Goal: Task Accomplishment & Management: Use online tool/utility

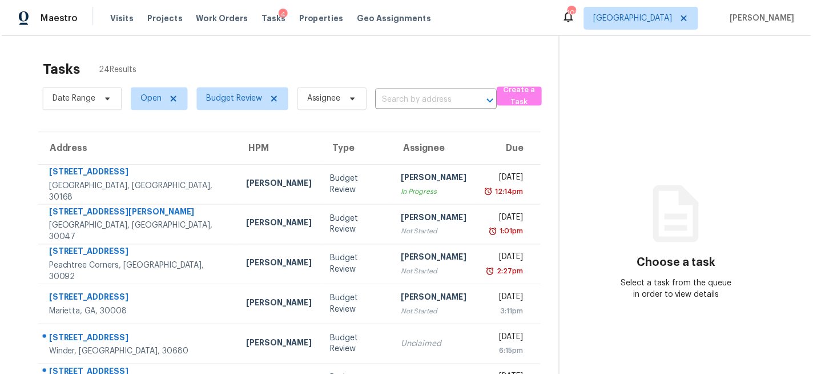
scroll to position [76, 0]
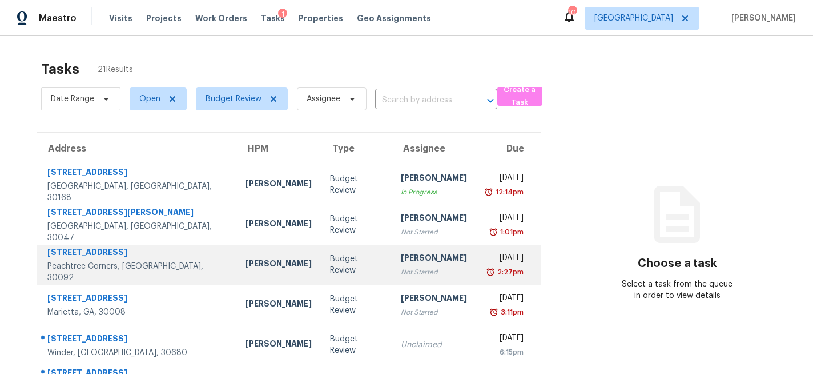
scroll to position [221, 0]
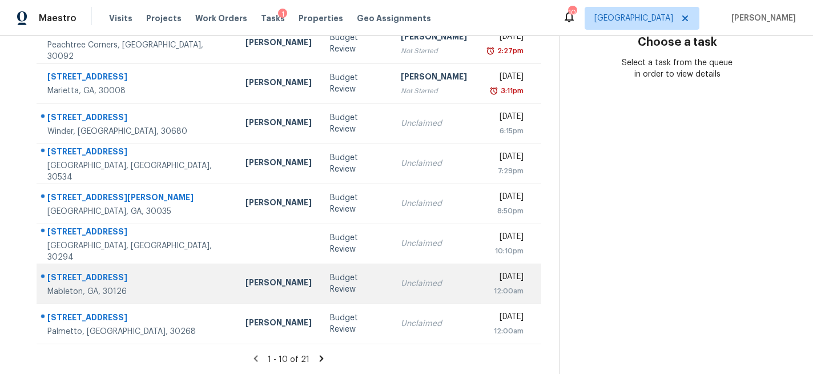
click at [336, 296] on td "Budget Review" at bounding box center [356, 283] width 71 height 40
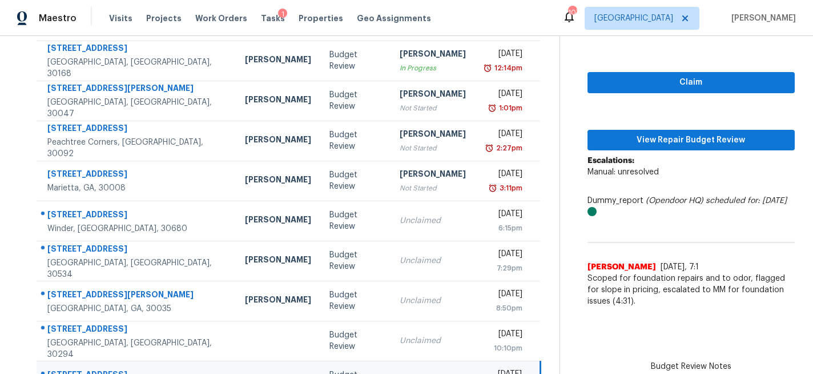
scroll to position [123, 0]
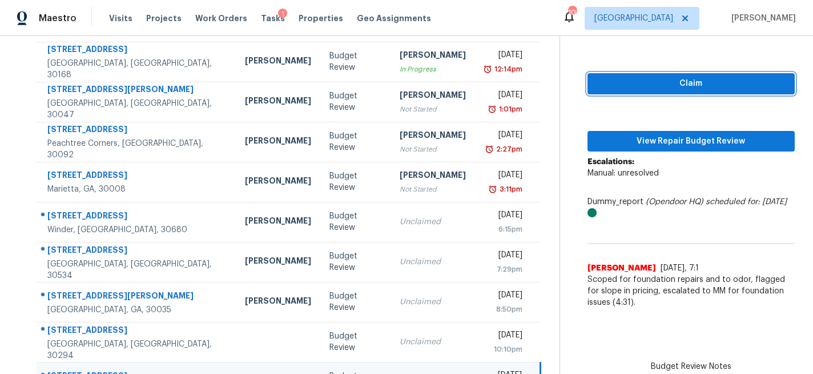
click at [671, 87] on span "Claim" at bounding box center [691, 84] width 189 height 14
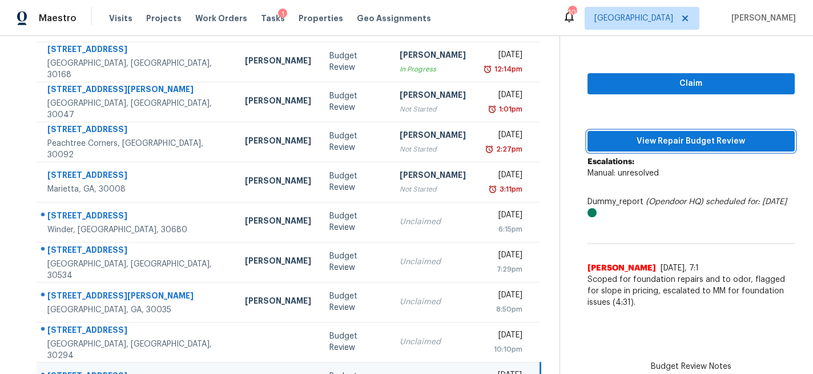
click at [664, 139] on span "View Repair Budget Review" at bounding box center [691, 141] width 189 height 14
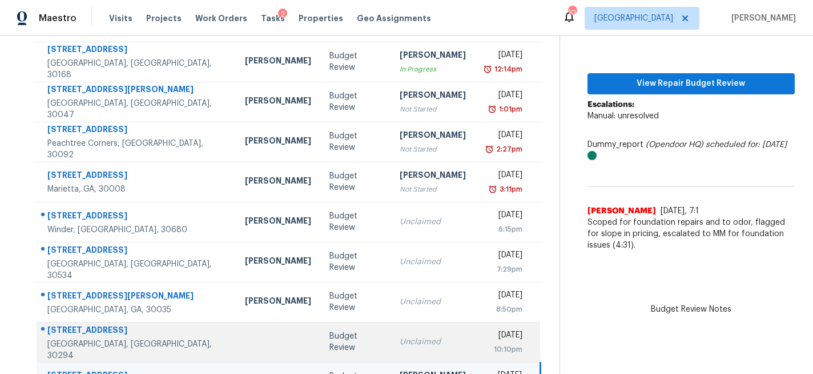
scroll to position [221, 0]
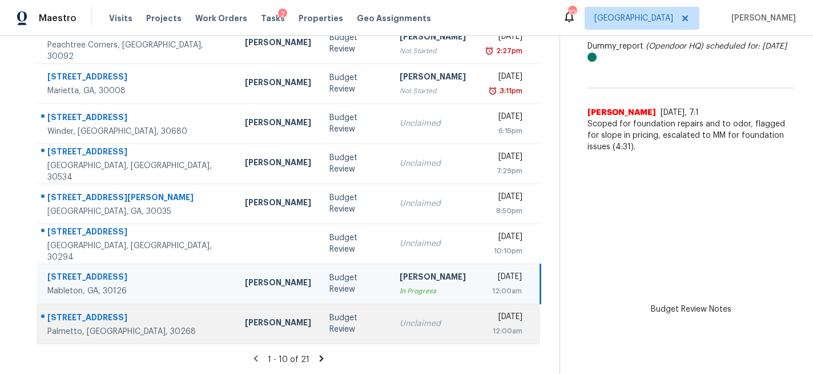
click at [400, 322] on div "Unclaimed" at bounding box center [433, 323] width 66 height 11
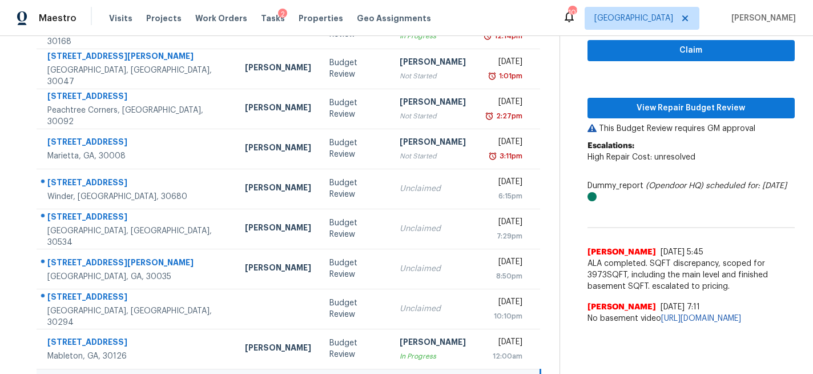
scroll to position [155, 0]
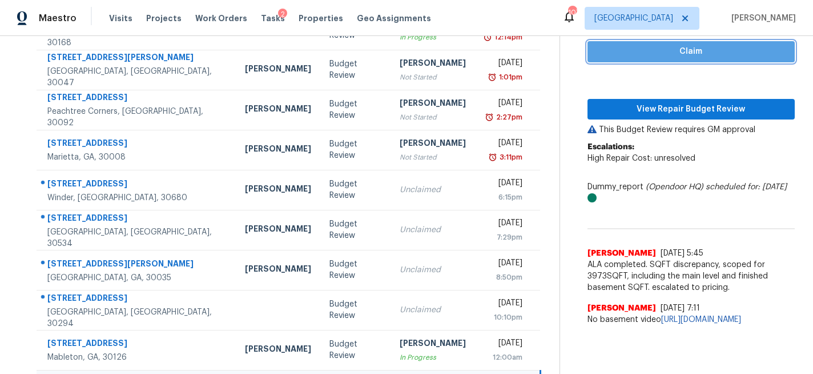
click at [678, 58] on span "Claim" at bounding box center [691, 52] width 189 height 14
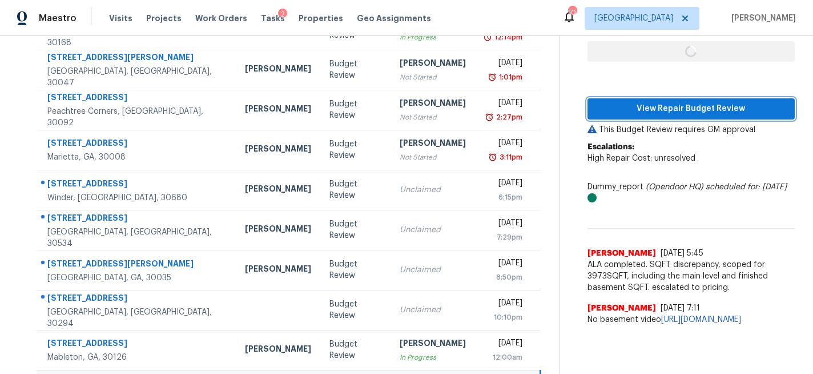
drag, startPoint x: 667, startPoint y: 109, endPoint x: 679, endPoint y: 114, distance: 12.8
click at [667, 109] on span "View Repair Budget Review" at bounding box center [691, 109] width 189 height 14
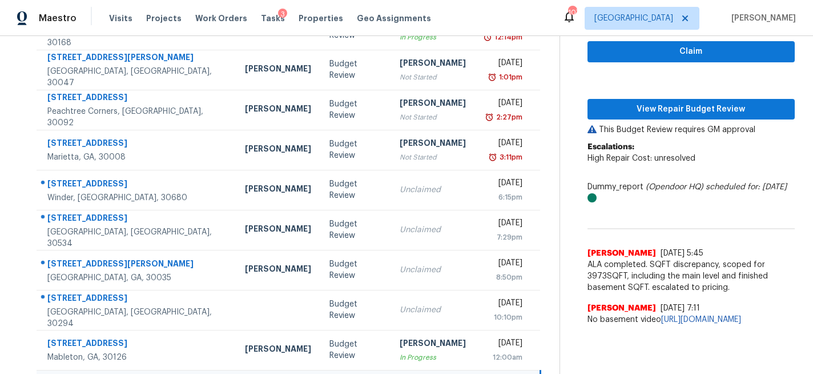
scroll to position [221, 0]
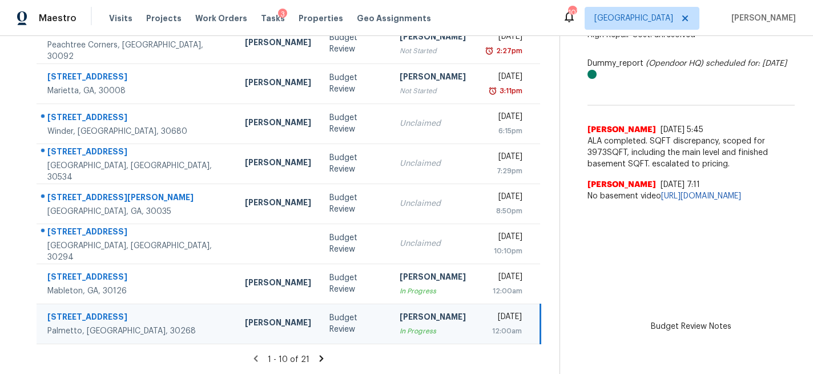
click at [316, 359] on icon at bounding box center [321, 358] width 10 height 10
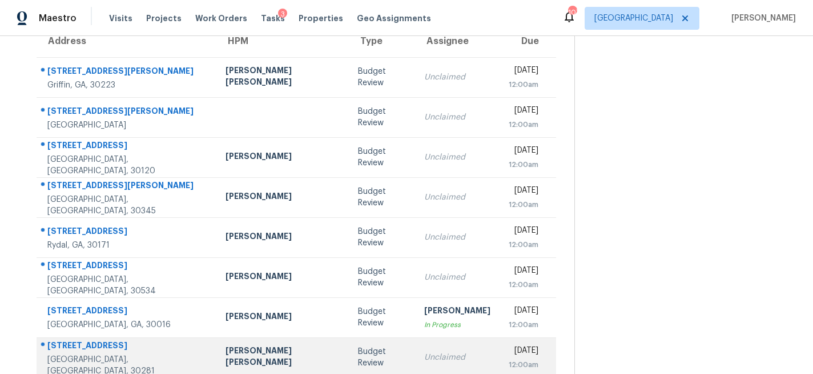
scroll to position [106, 0]
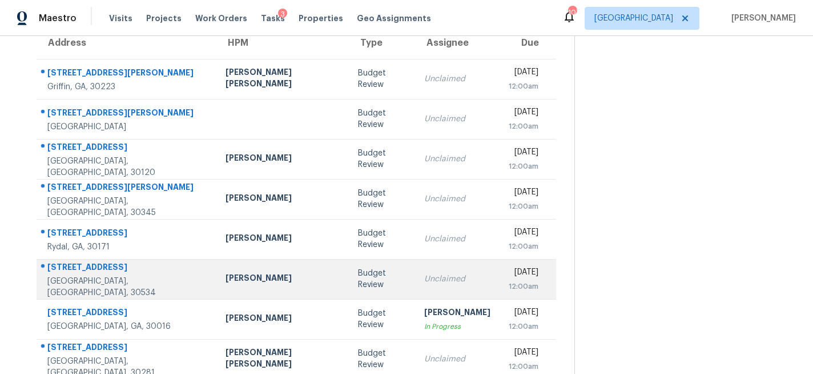
click at [349, 284] on td "Budget Review" at bounding box center [382, 279] width 66 height 40
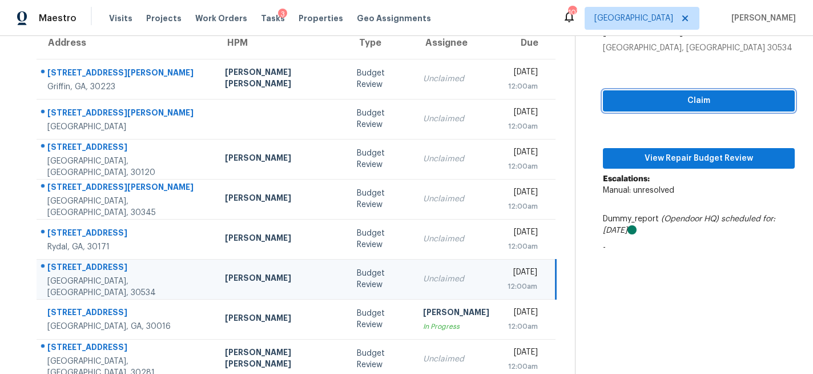
click at [645, 109] on button "Claim" at bounding box center [699, 100] width 192 height 21
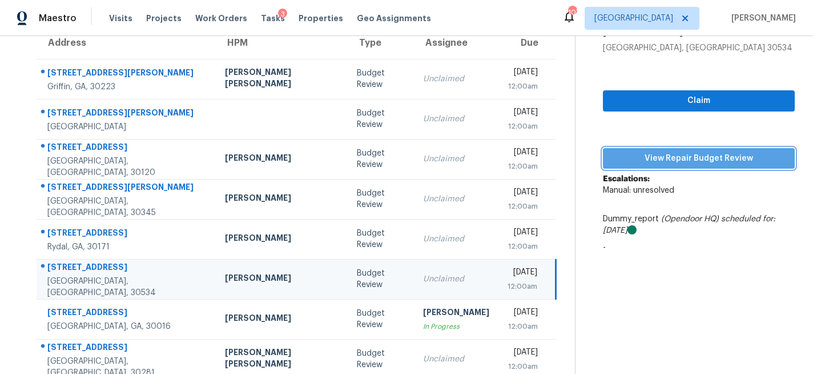
click at [630, 166] on button "View Repair Budget Review" at bounding box center [699, 158] width 192 height 21
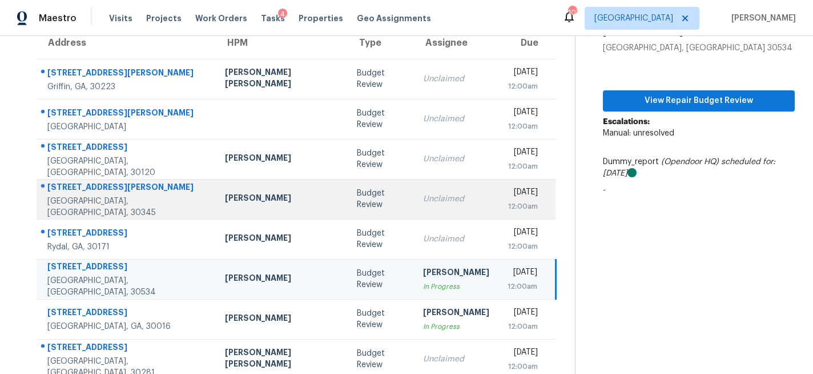
click at [348, 210] on td "Budget Review" at bounding box center [381, 199] width 66 height 40
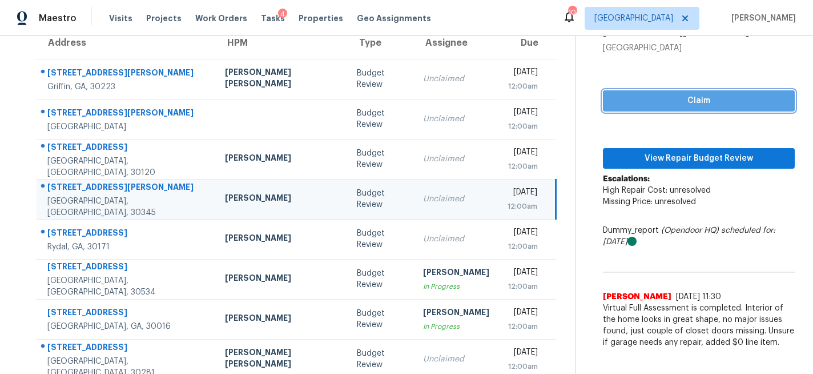
click at [658, 101] on span "Claim" at bounding box center [699, 101] width 174 height 14
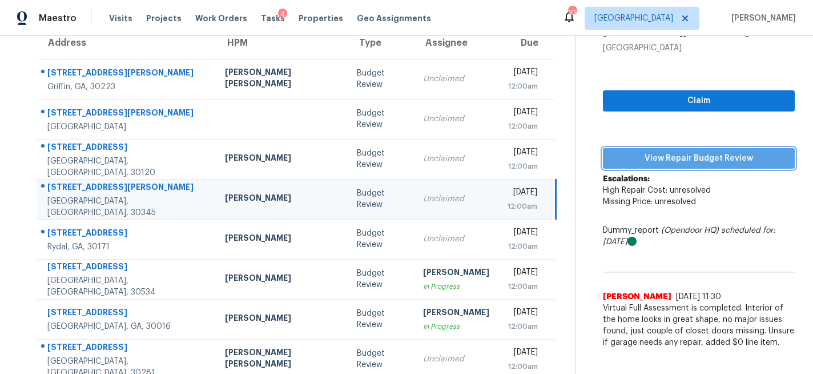
click at [649, 153] on span "View Repair Budget Review" at bounding box center [699, 158] width 174 height 14
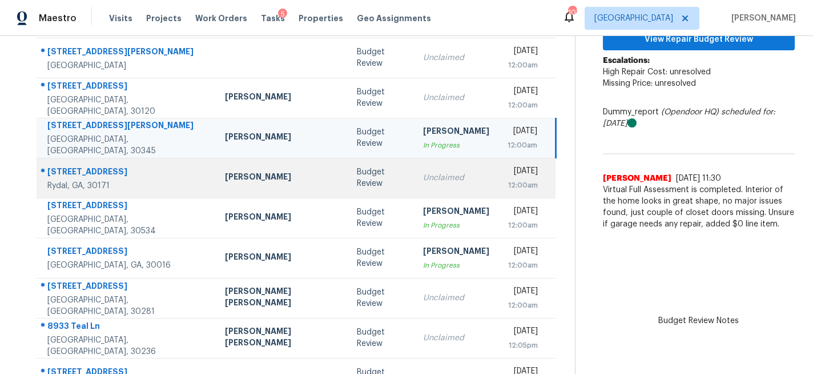
click at [348, 186] on td "Budget Review" at bounding box center [381, 178] width 66 height 40
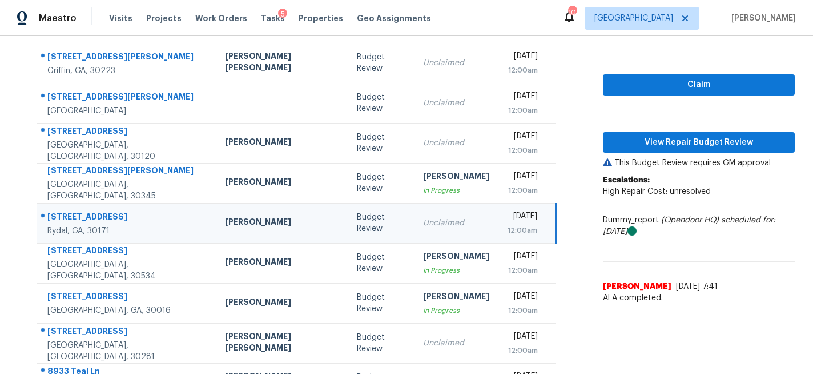
scroll to position [116, 0]
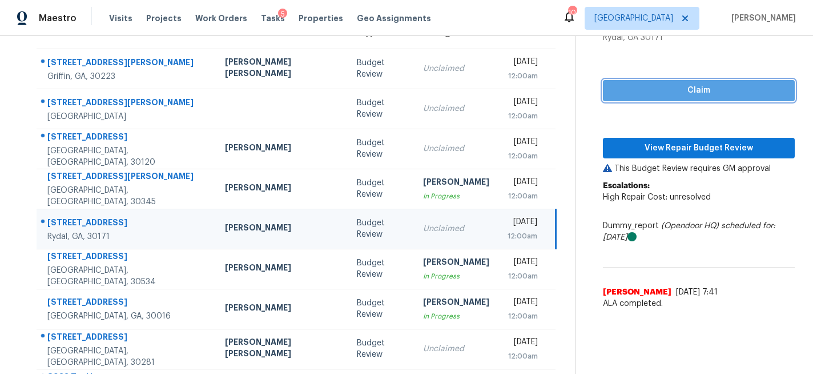
click at [652, 89] on span "Claim" at bounding box center [699, 90] width 174 height 14
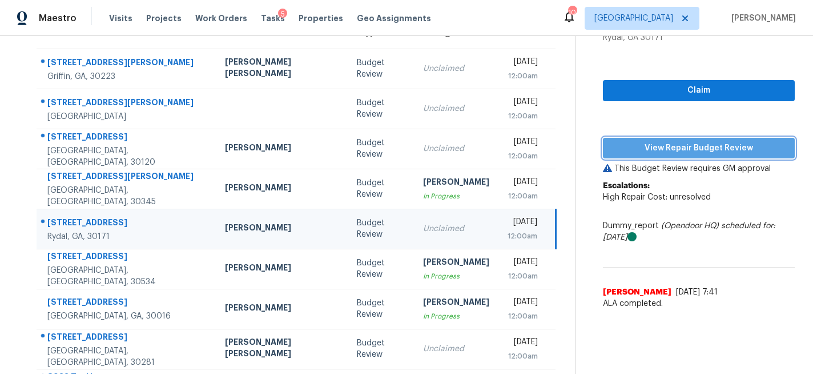
click at [651, 139] on button "View Repair Budget Review" at bounding box center [699, 148] width 192 height 21
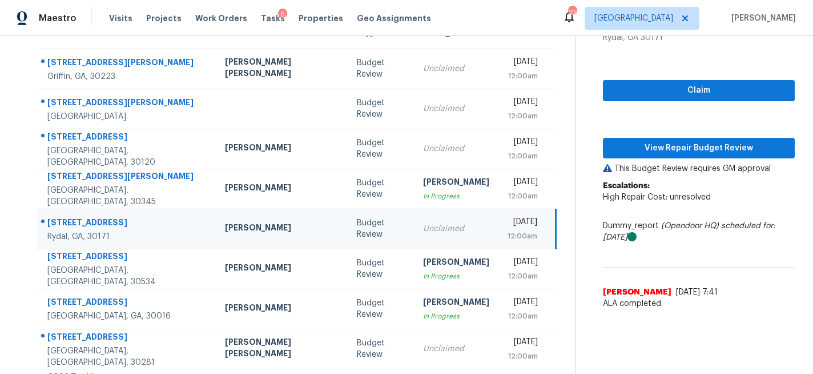
scroll to position [218, 0]
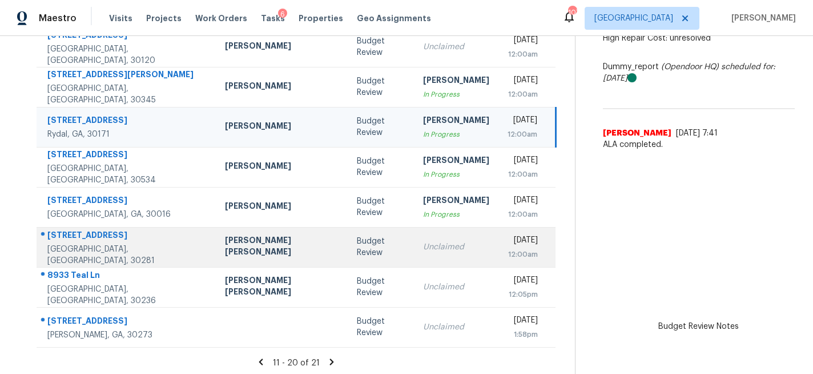
click at [423, 245] on div "Unclaimed" at bounding box center [456, 246] width 66 height 11
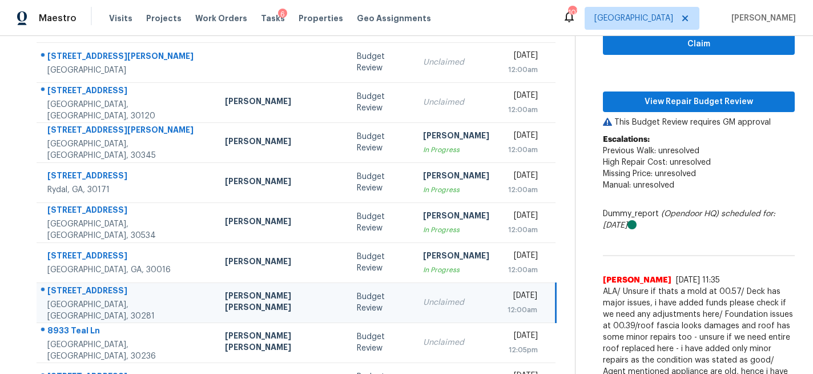
scroll to position [160, 0]
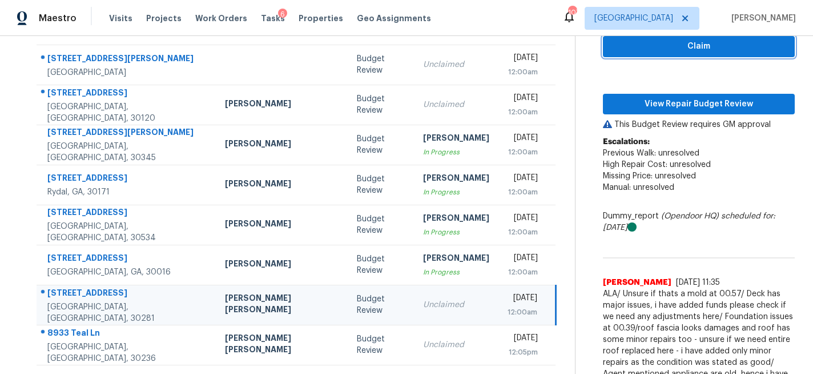
click at [634, 48] on span "Claim" at bounding box center [699, 46] width 174 height 14
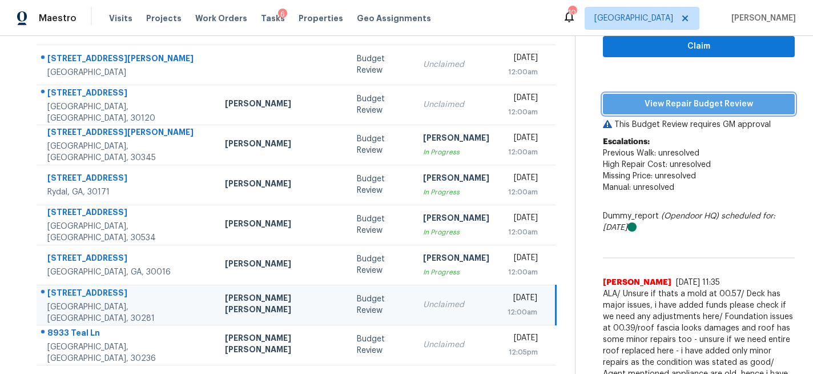
click at [627, 95] on button "View Repair Budget Review" at bounding box center [699, 104] width 192 height 21
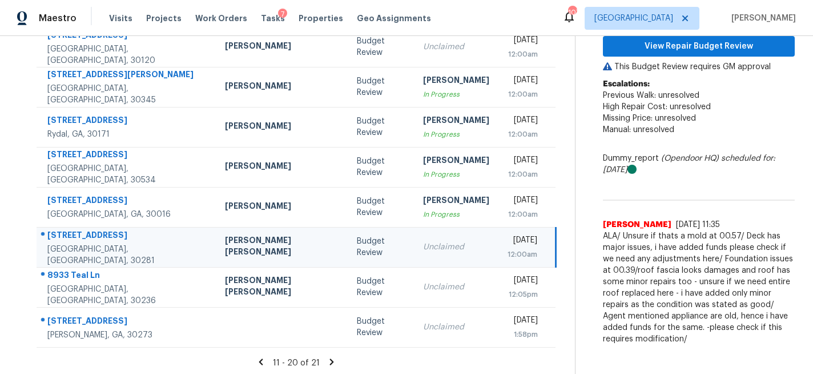
scroll to position [221, 0]
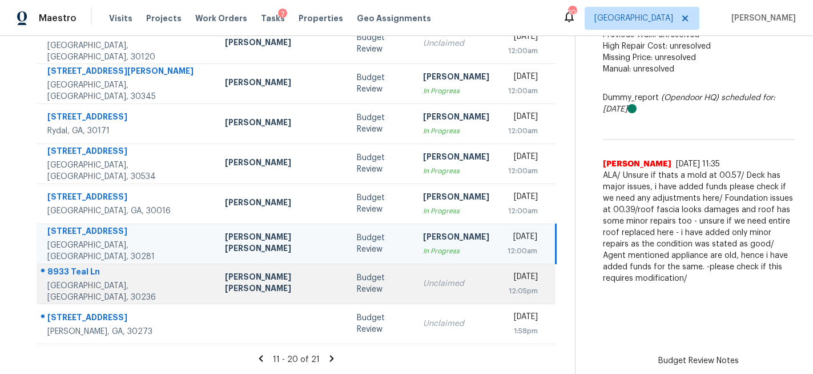
click at [414, 271] on td "Unclaimed" at bounding box center [456, 283] width 85 height 40
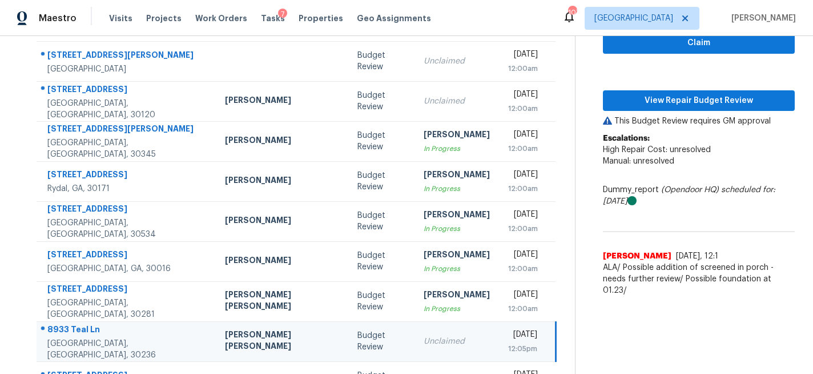
scroll to position [133, 0]
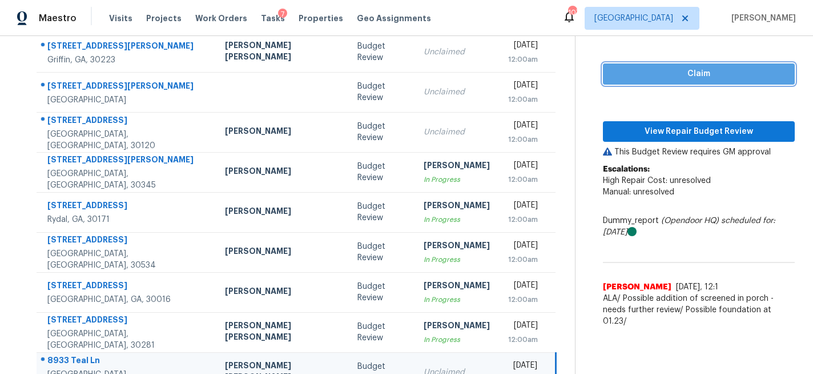
click at [709, 75] on span "Claim" at bounding box center [699, 74] width 174 height 14
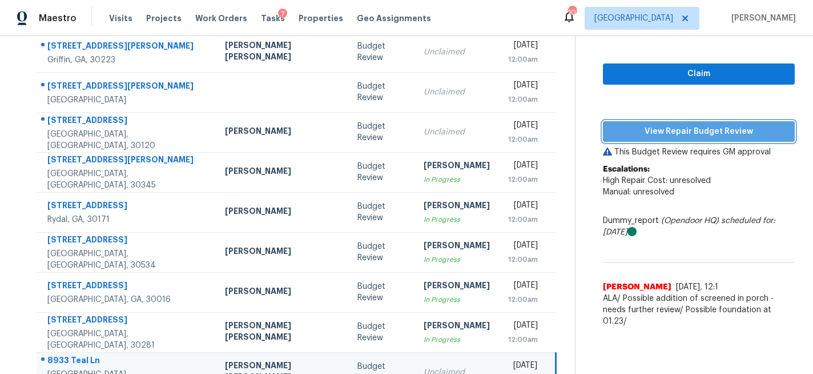
click at [677, 138] on span "View Repair Budget Review" at bounding box center [699, 132] width 174 height 14
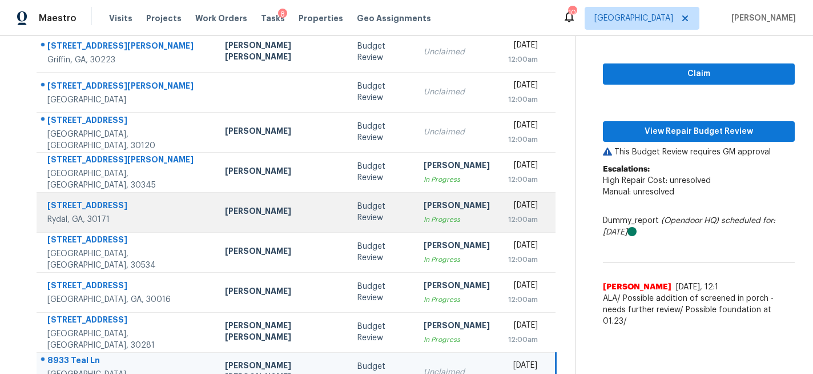
scroll to position [221, 0]
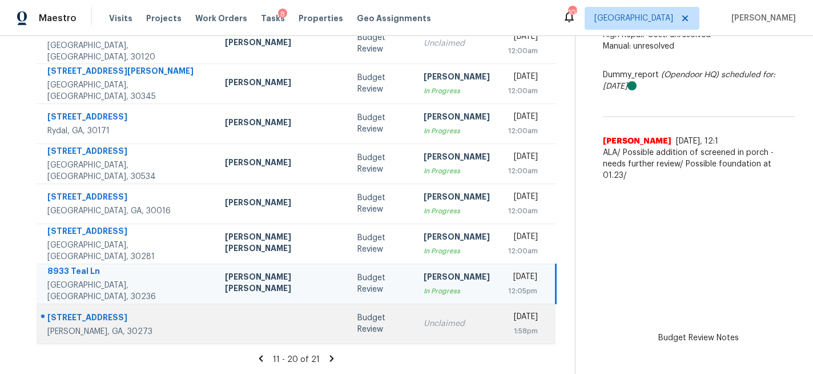
click at [424, 318] on div "Unclaimed" at bounding box center [457, 323] width 66 height 11
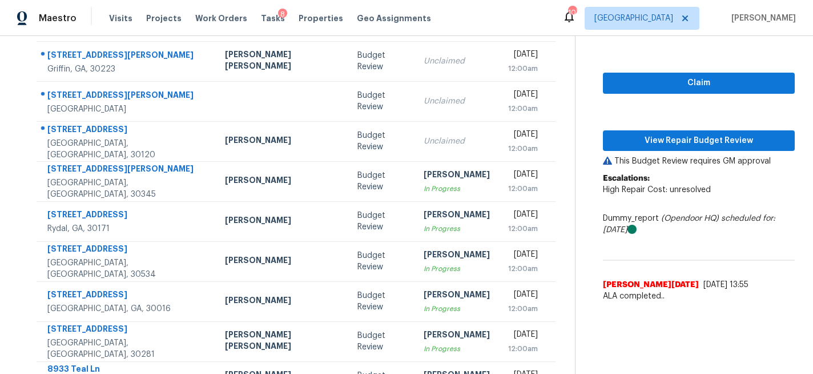
scroll to position [122, 0]
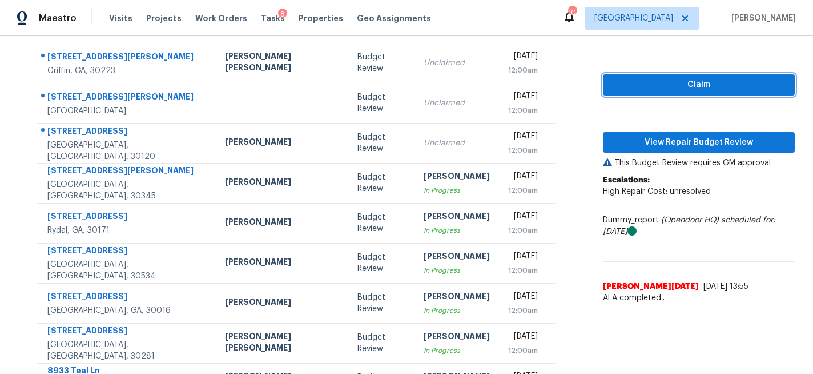
click at [658, 90] on span "Claim" at bounding box center [699, 85] width 174 height 14
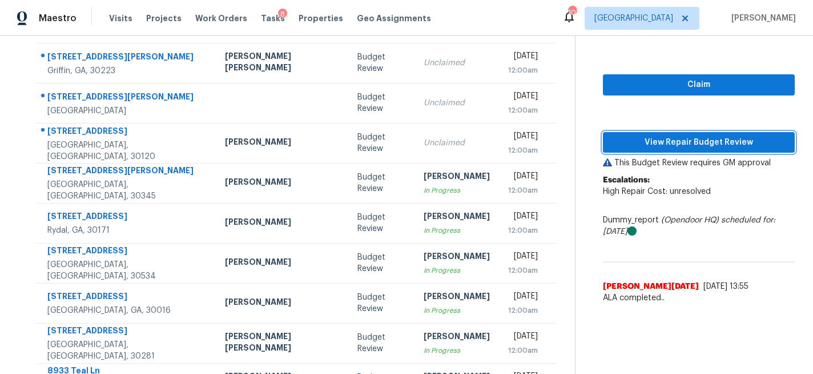
click at [654, 142] on span "View Repair Budget Review" at bounding box center [699, 142] width 174 height 14
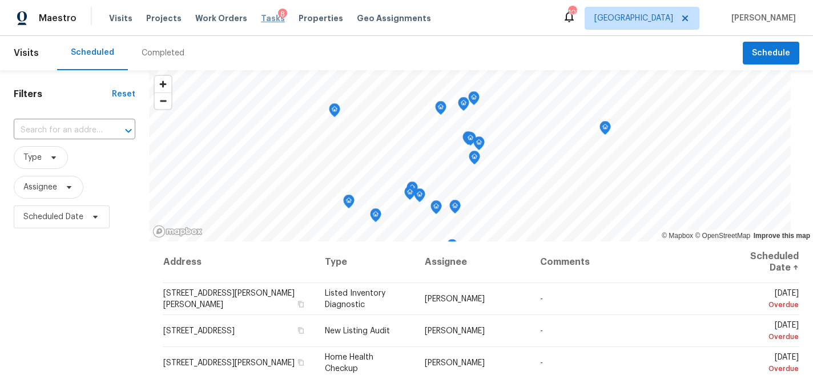
click at [261, 15] on span "Tasks" at bounding box center [273, 18] width 24 height 8
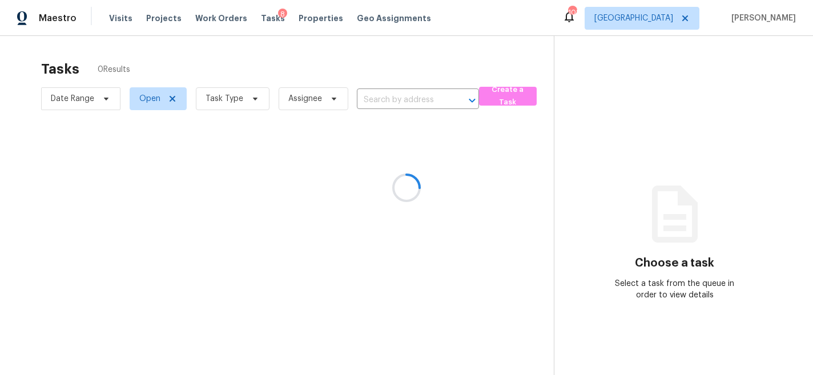
click at [246, 99] on div at bounding box center [406, 187] width 813 height 375
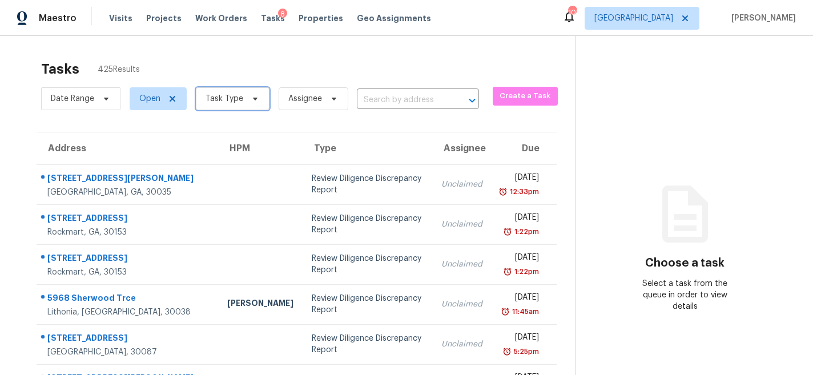
click at [251, 102] on icon at bounding box center [255, 98] width 9 height 9
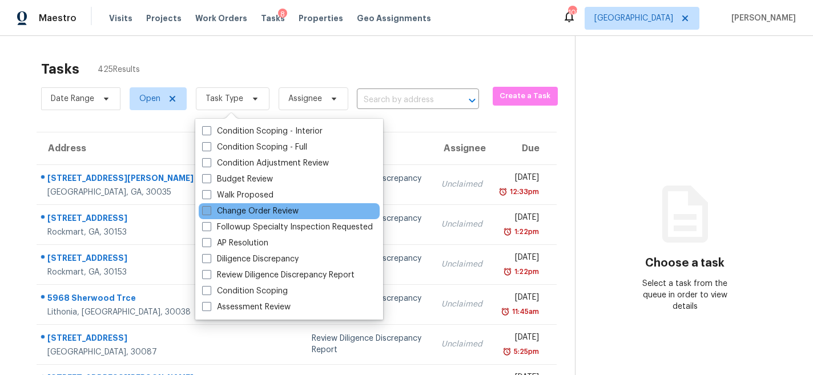
click at [208, 208] on span at bounding box center [206, 210] width 9 height 9
click at [208, 208] on input "Change Order Review" at bounding box center [205, 209] width 7 height 7
checkbox input "true"
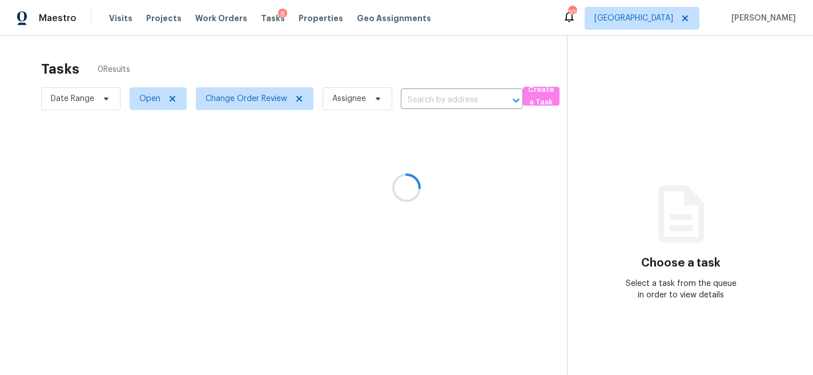
click at [246, 61] on div at bounding box center [406, 187] width 813 height 375
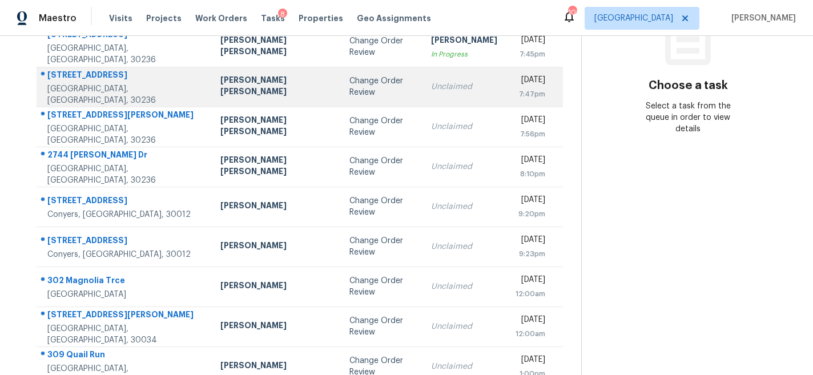
scroll to position [219, 0]
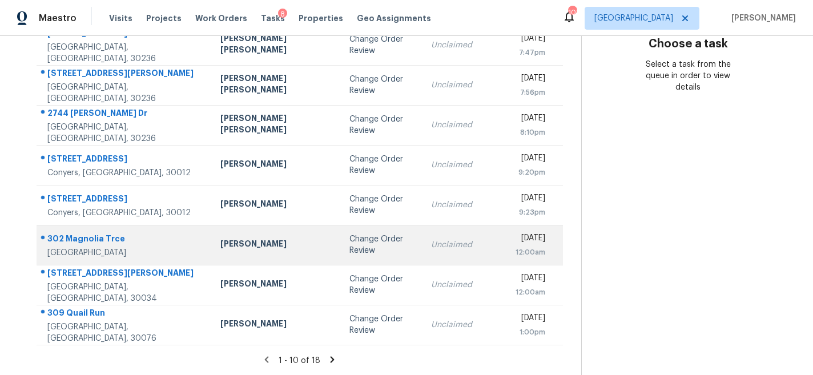
click at [251, 258] on td "Tyler Payne" at bounding box center [275, 245] width 129 height 40
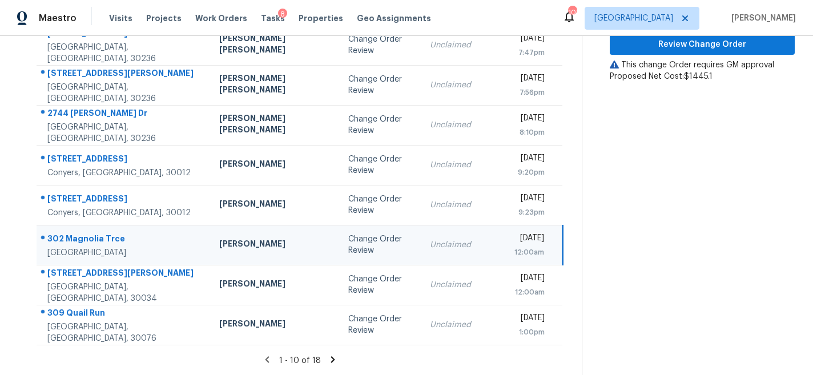
click at [331, 360] on icon at bounding box center [333, 359] width 4 height 6
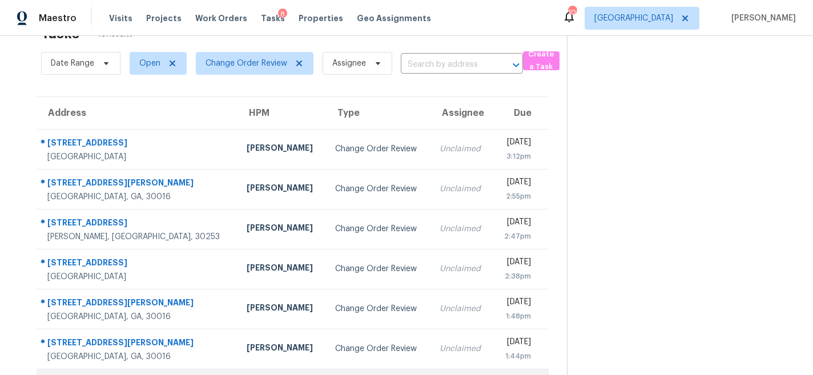
scroll to position [0, 0]
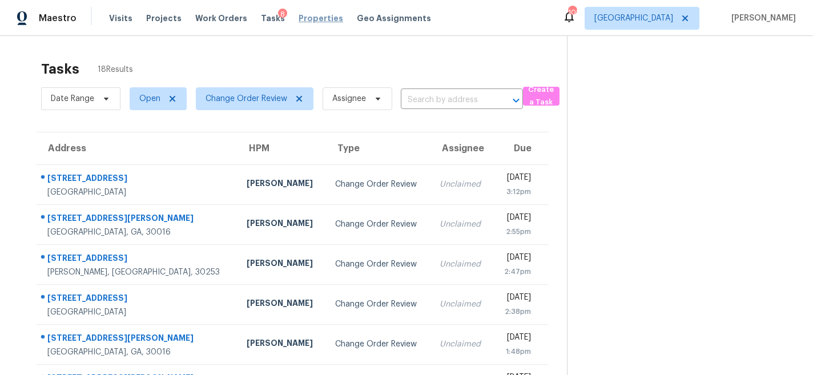
click at [321, 19] on span "Properties" at bounding box center [321, 18] width 45 height 11
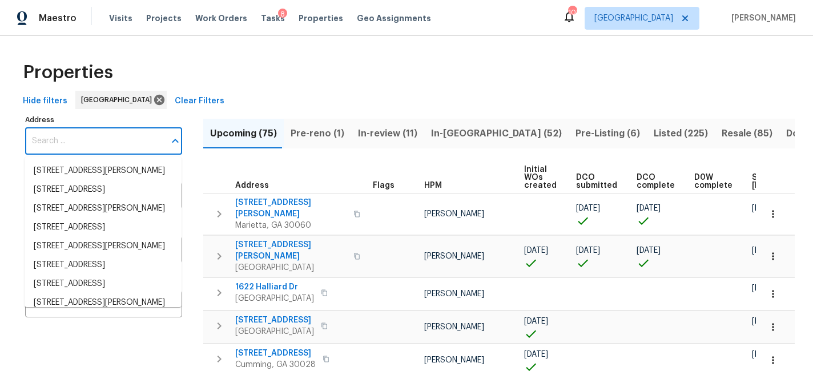
click at [107, 140] on input "Address" at bounding box center [95, 141] width 140 height 27
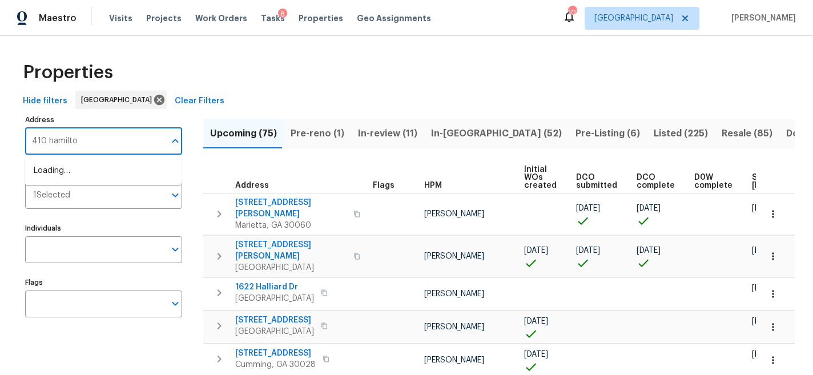
type input "410 hamilton"
click at [111, 171] on li "410 Hamilton Park Dr Roswell GA 30075" at bounding box center [103, 177] width 157 height 31
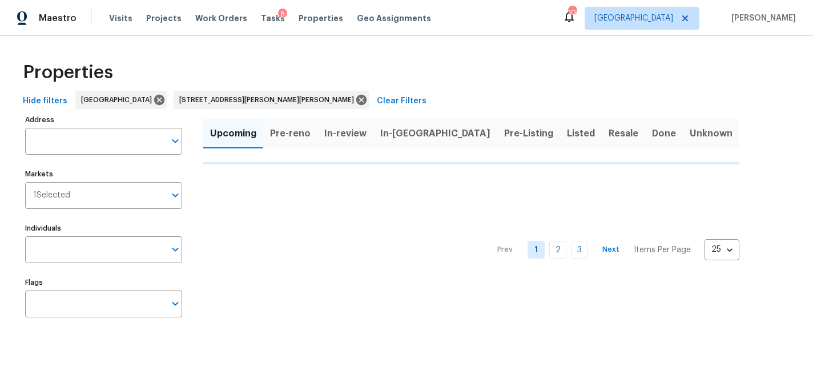
type input "410 Hamilton Park Dr Roswell GA 30075"
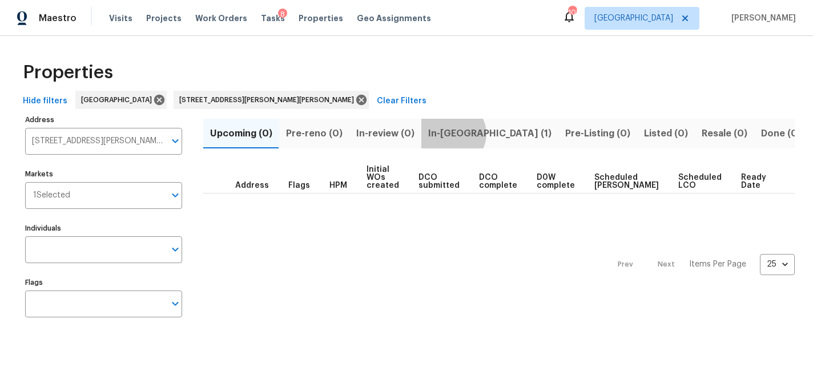
click at [448, 134] on span "In-reno (1)" at bounding box center [489, 134] width 123 height 16
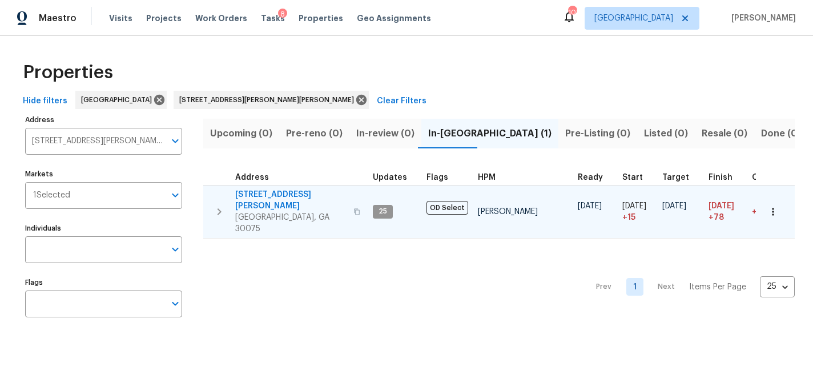
click at [275, 195] on span "410 Hamilton Park Dr" at bounding box center [290, 200] width 111 height 23
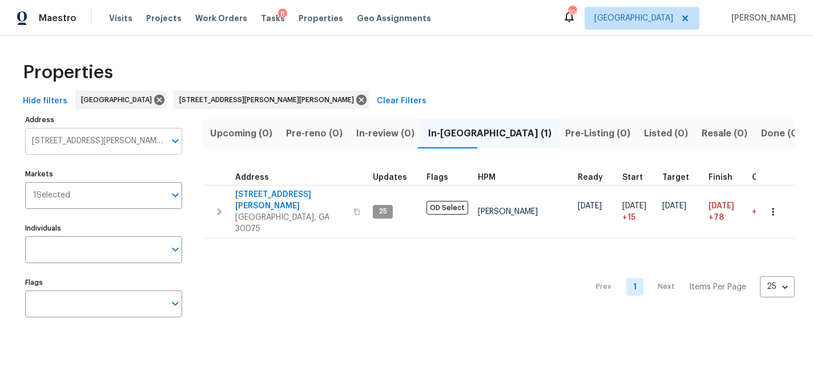
click at [68, 149] on input "410 Hamilton Park Dr Roswell GA 30075" at bounding box center [95, 141] width 140 height 27
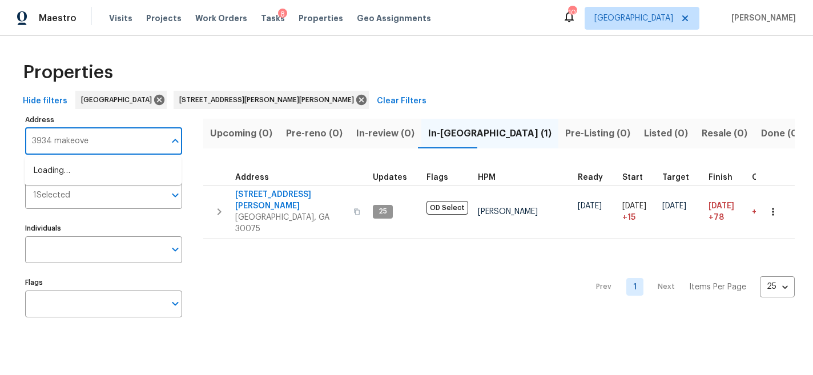
type input "3934 makeover"
click at [75, 166] on li "3934 Makeover Ct Atlanta GA 30349" at bounding box center [103, 171] width 157 height 19
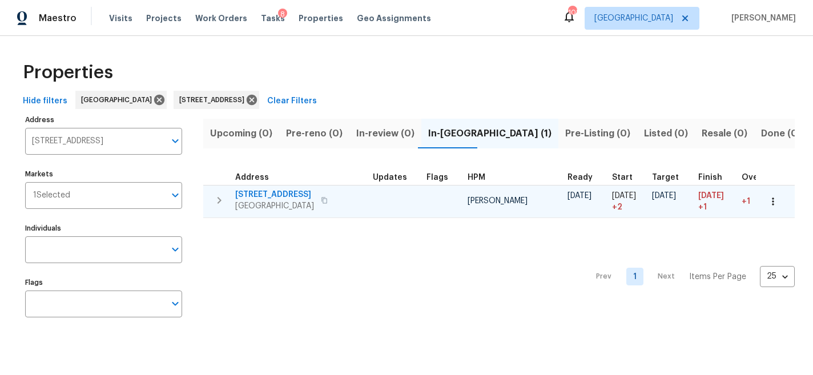
click at [290, 193] on span "3934 Makeover Ct" at bounding box center [274, 194] width 79 height 11
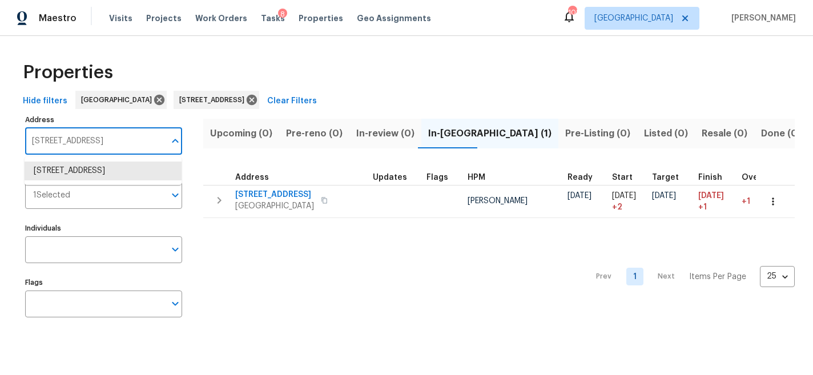
click at [82, 141] on input "3934 Makeover Ct Atlanta GA 30349" at bounding box center [95, 141] width 140 height 27
type input "11915 carriage"
click at [81, 178] on li "11915 Carriage Park Ln Duluth GA 30097" at bounding box center [103, 171] width 157 height 19
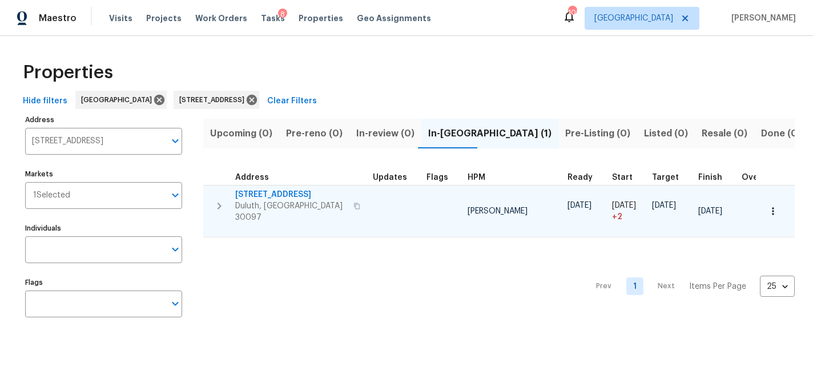
click at [290, 193] on span "11915 Carriage Park Ln" at bounding box center [290, 194] width 111 height 11
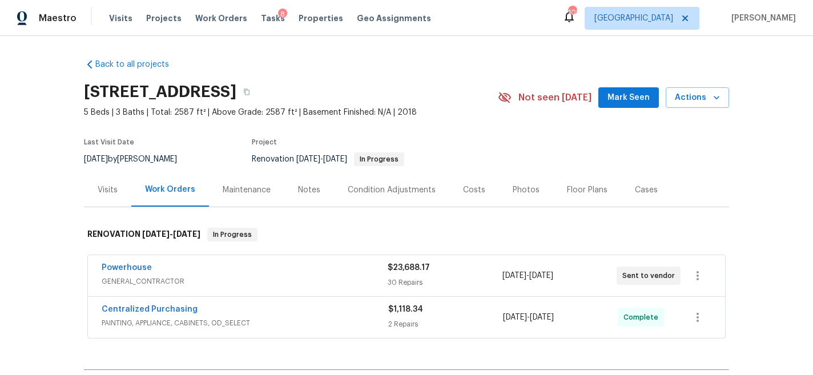
click at [184, 275] on div "Powerhouse" at bounding box center [245, 269] width 286 height 14
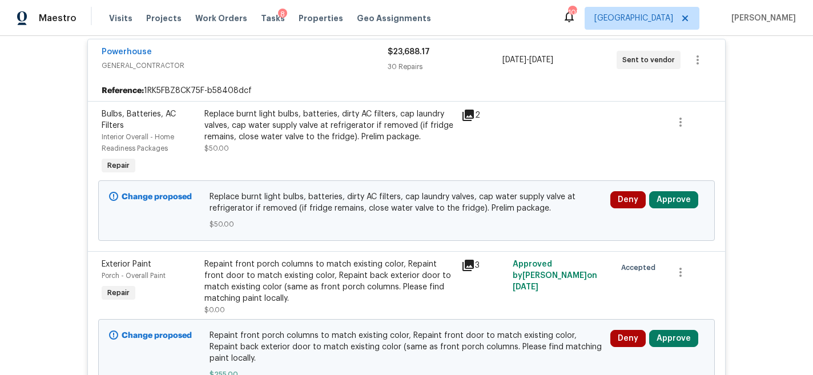
scroll to position [225, 0]
click at [674, 199] on button "Approve" at bounding box center [674, 199] width 49 height 17
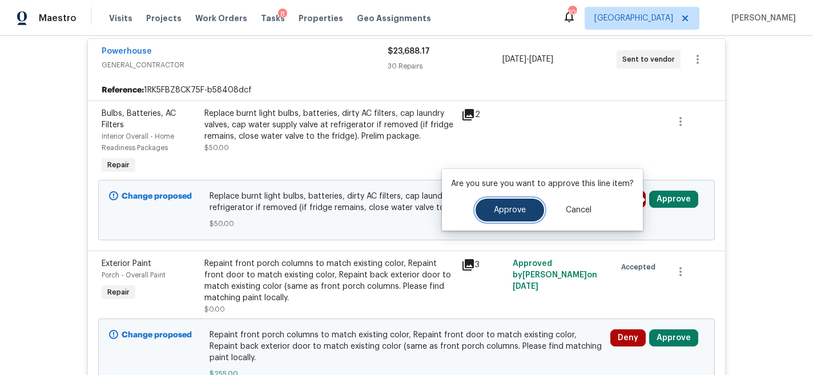
click at [510, 213] on span "Approve" at bounding box center [510, 210] width 32 height 9
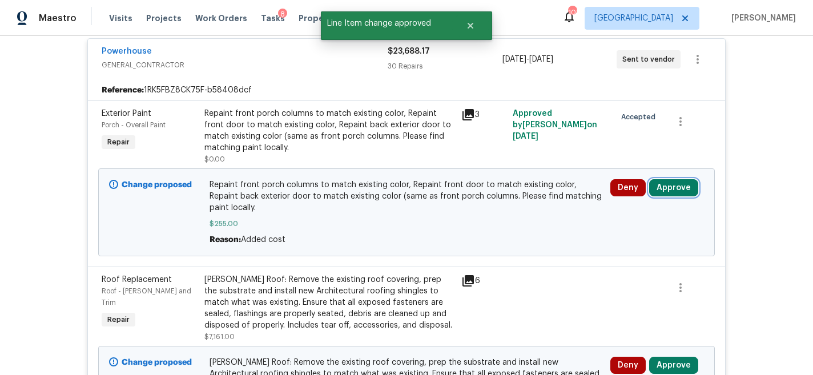
click at [671, 181] on button "Approve" at bounding box center [674, 187] width 49 height 17
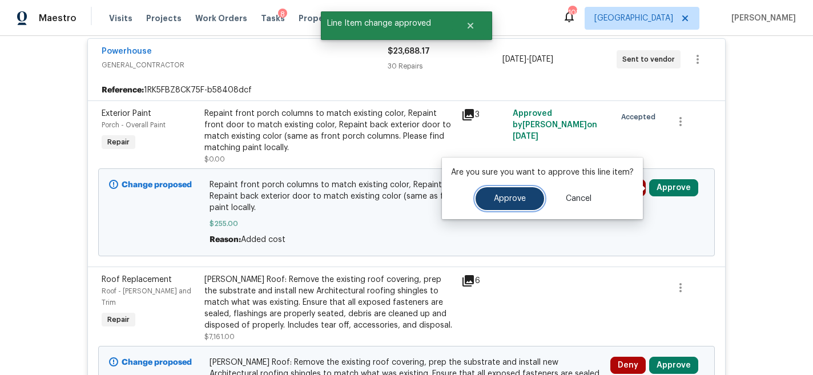
click at [505, 198] on span "Approve" at bounding box center [510, 199] width 32 height 9
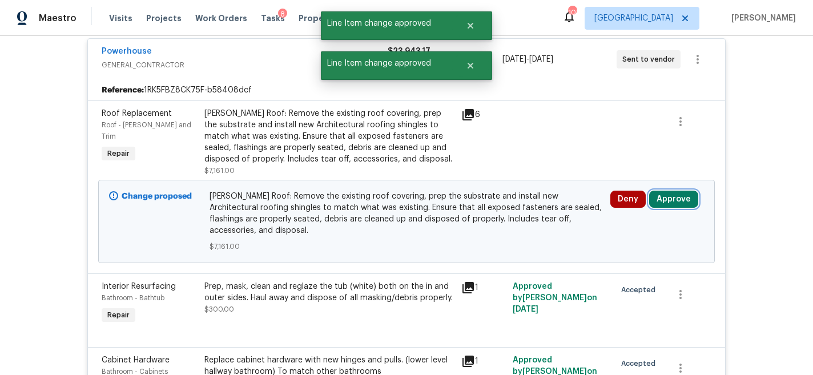
click at [676, 205] on button "Approve" at bounding box center [674, 199] width 49 height 17
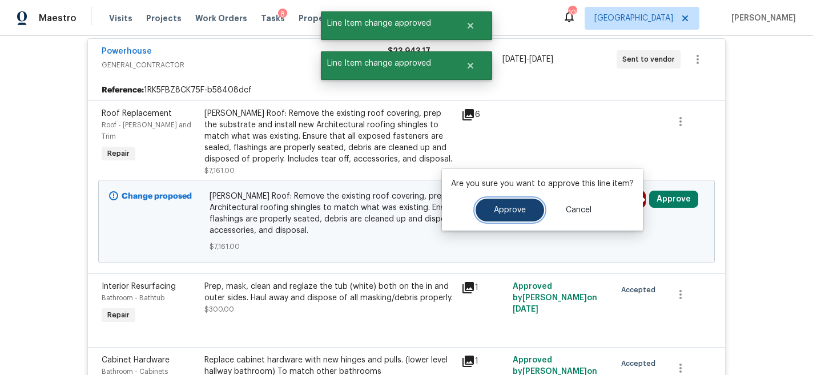
click at [505, 215] on button "Approve" at bounding box center [510, 210] width 69 height 23
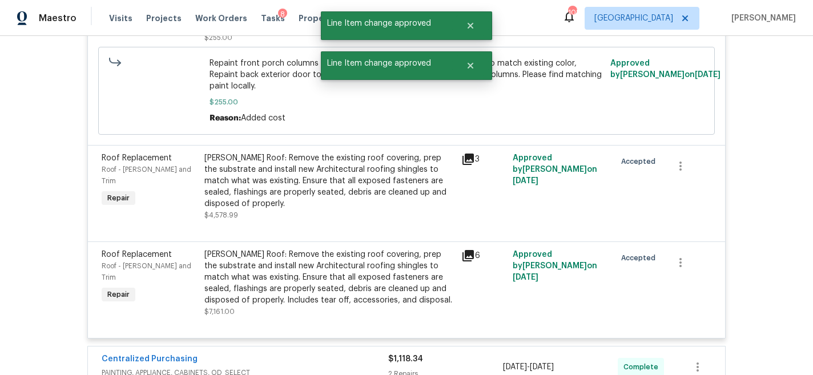
scroll to position [3224, 0]
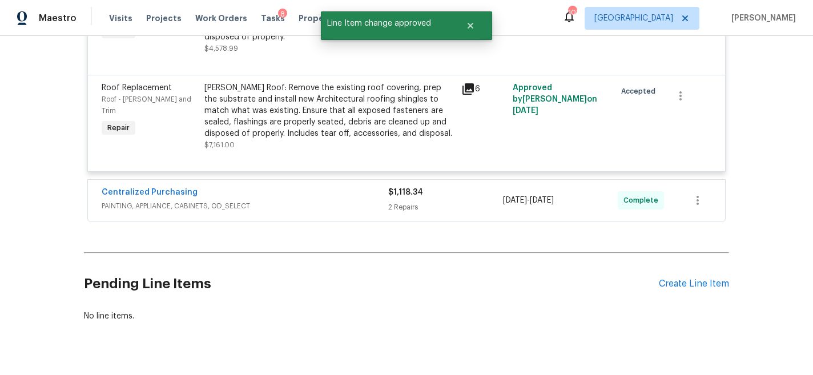
click at [462, 187] on div "$1,118.34" at bounding box center [445, 192] width 115 height 11
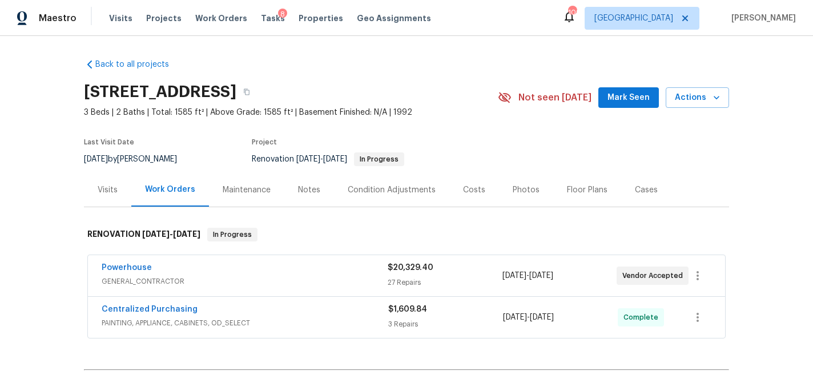
click at [297, 265] on div "Powerhouse" at bounding box center [245, 269] width 286 height 14
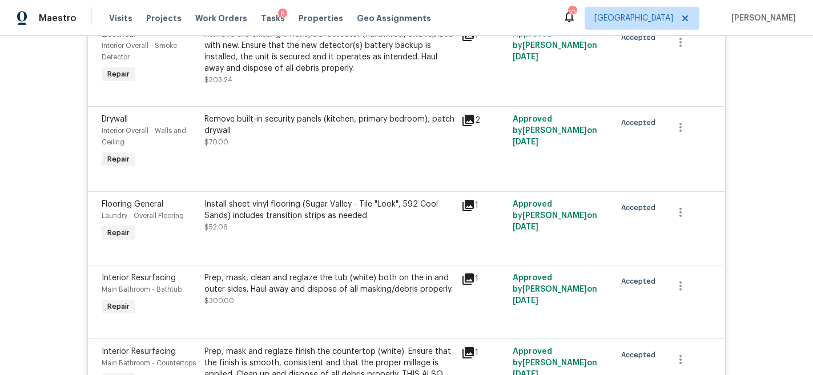
scroll to position [2882, 0]
